Goal: Use online tool/utility

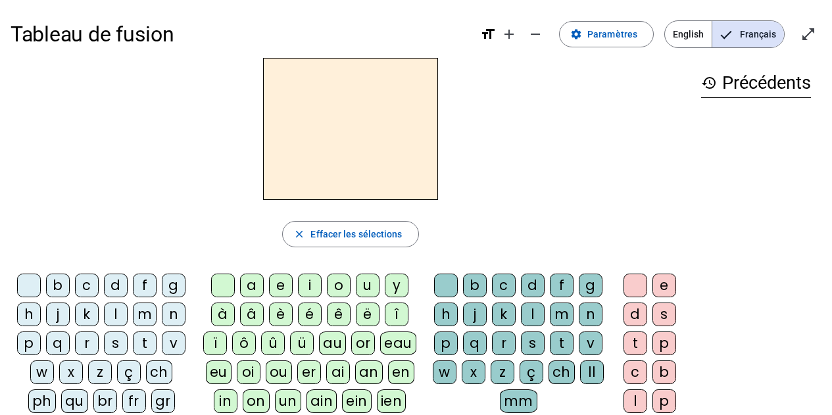
click at [143, 310] on div "m" at bounding box center [145, 315] width 24 height 24
click at [249, 287] on div "a" at bounding box center [252, 286] width 24 height 24
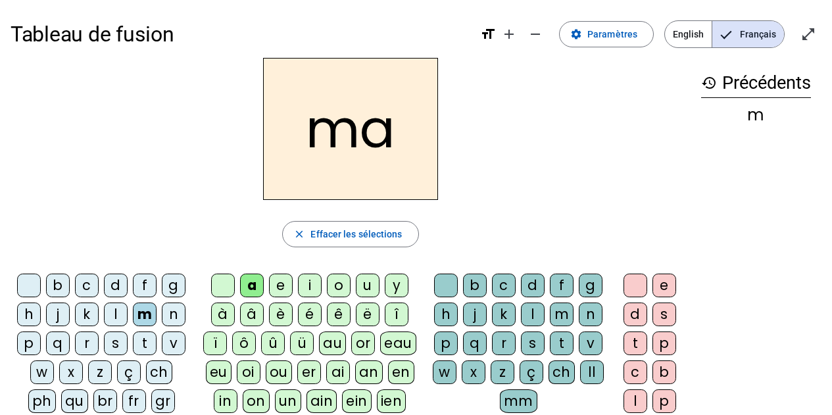
click at [147, 349] on div "t" at bounding box center [145, 344] width 24 height 24
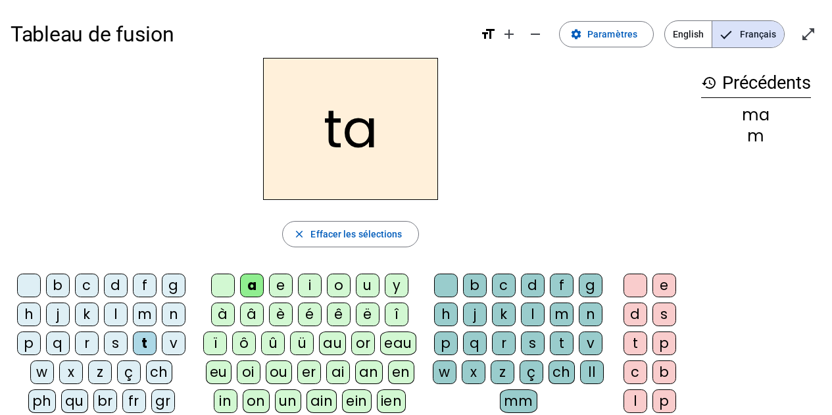
click at [116, 317] on div "l" at bounding box center [116, 315] width 24 height 24
click at [283, 285] on div "e" at bounding box center [281, 286] width 24 height 24
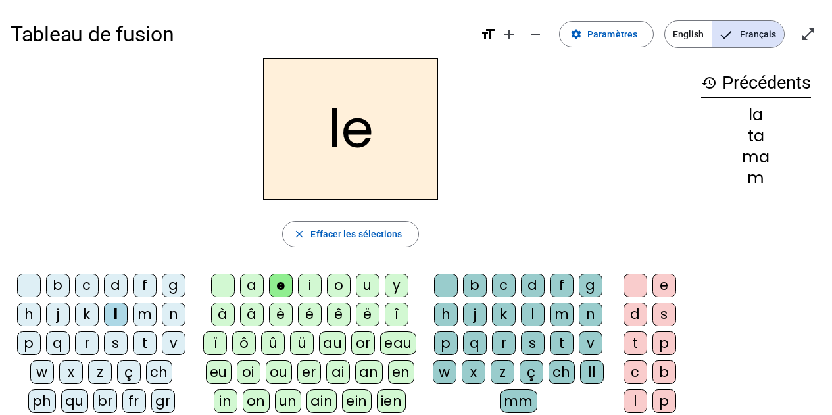
click at [365, 287] on div "u" at bounding box center [368, 286] width 24 height 24
click at [144, 335] on div "t" at bounding box center [145, 344] width 24 height 24
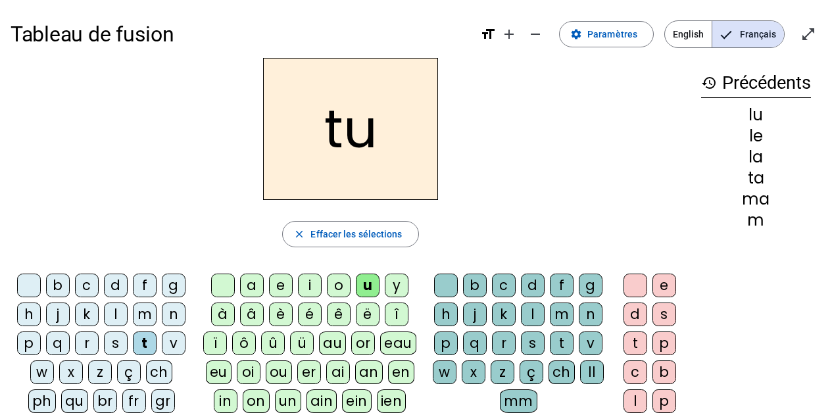
click at [117, 287] on div "d" at bounding box center [116, 286] width 24 height 24
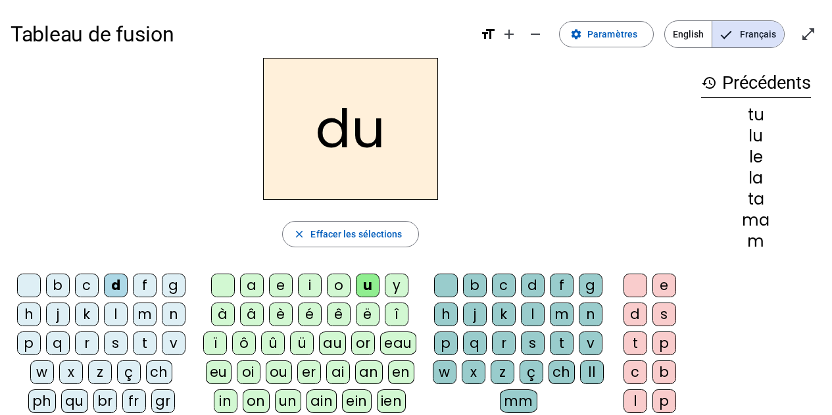
click at [281, 293] on div "e" at bounding box center [281, 286] width 24 height 24
click at [144, 310] on div "m" at bounding box center [145, 315] width 24 height 24
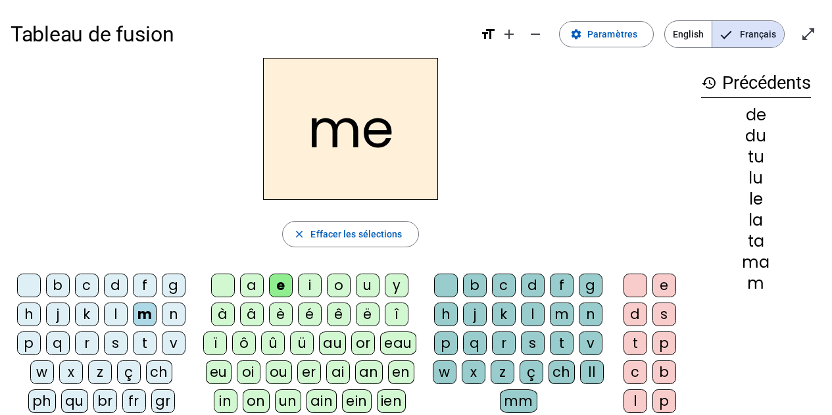
click at [59, 316] on div "j" at bounding box center [58, 315] width 24 height 24
